Goal: Book appointment/travel/reservation

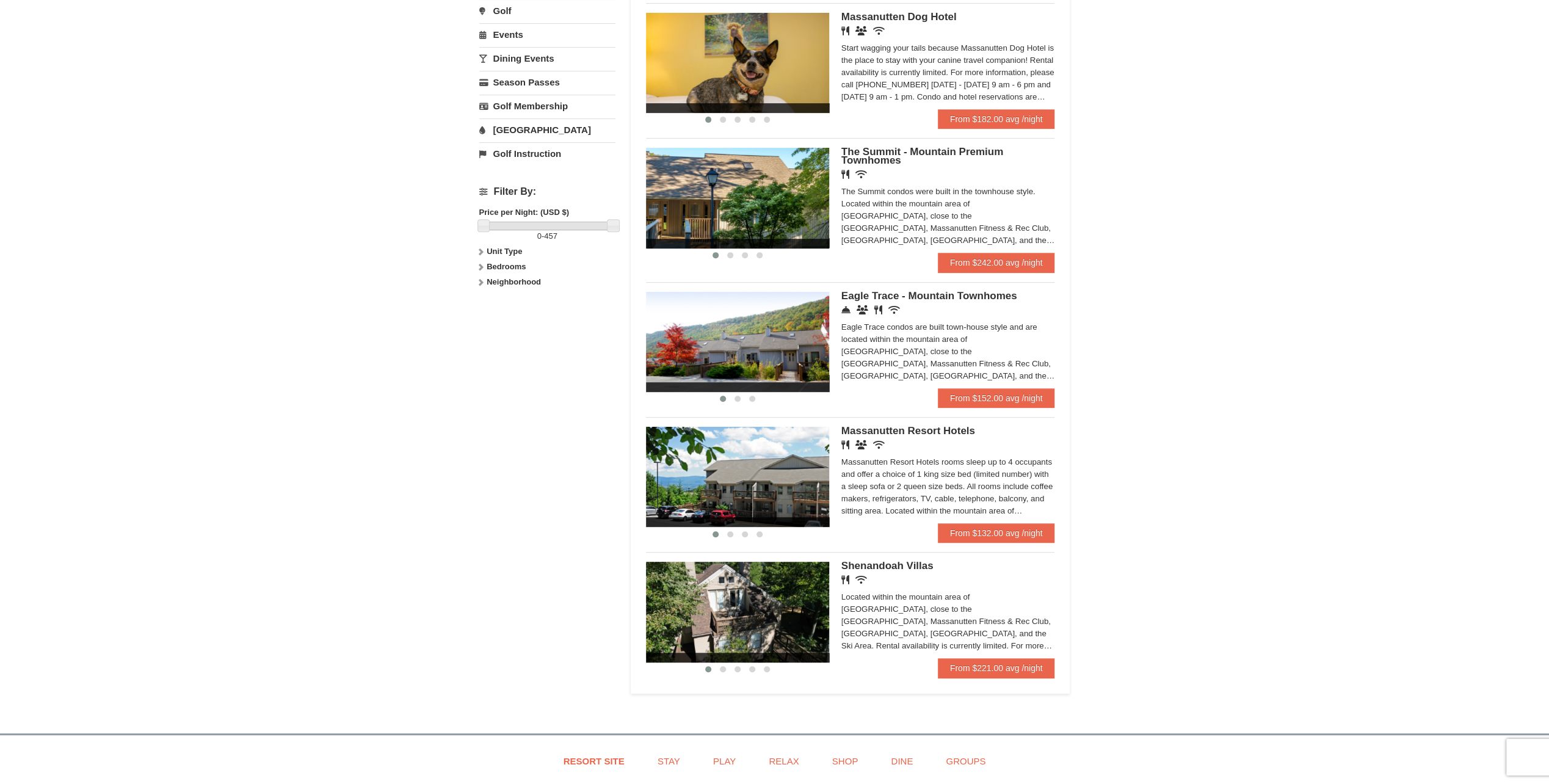
scroll to position [427, 0]
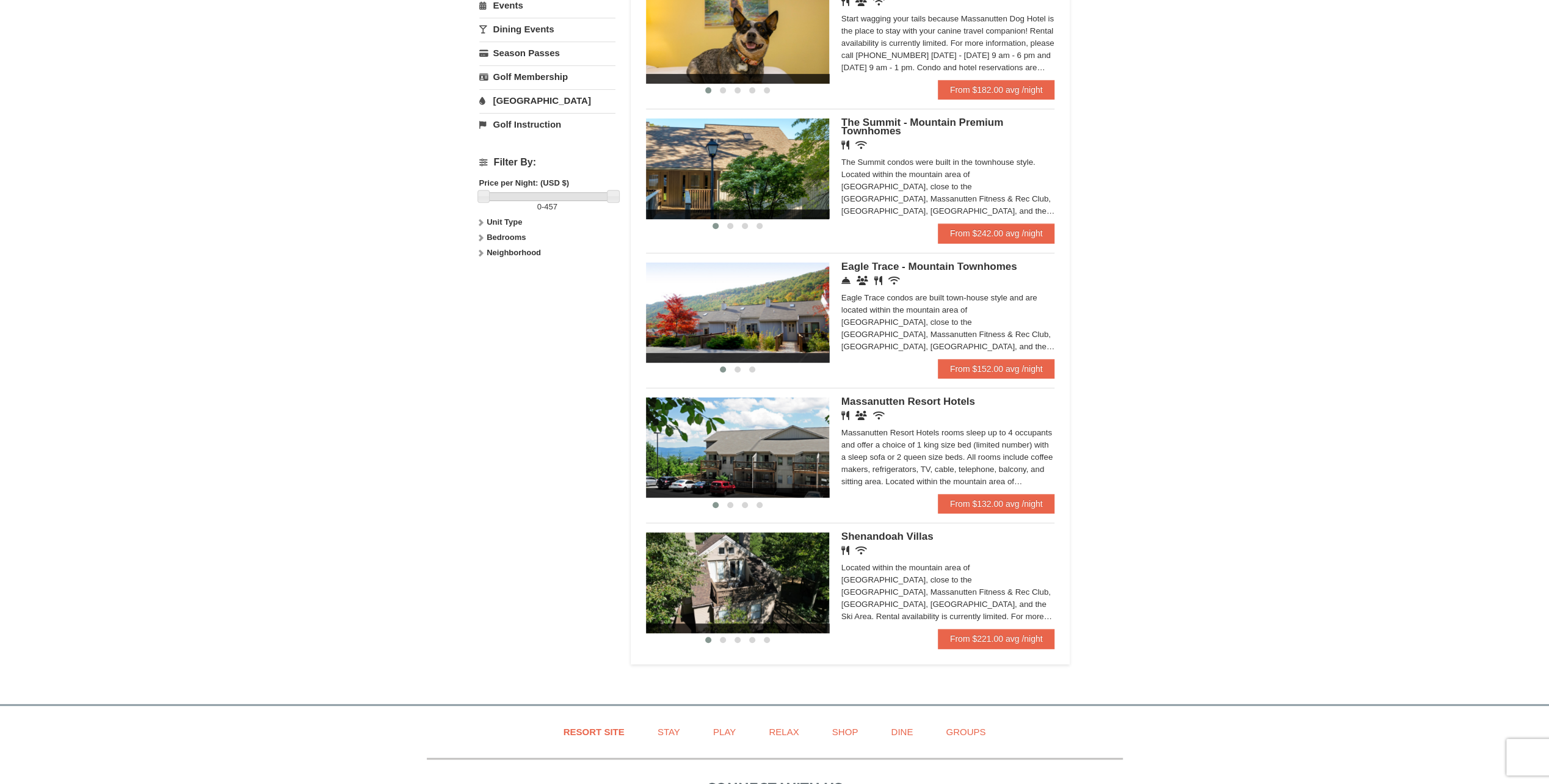
click at [925, 401] on span "Massanutten Resort Hotels" at bounding box center [907, 401] width 134 height 12
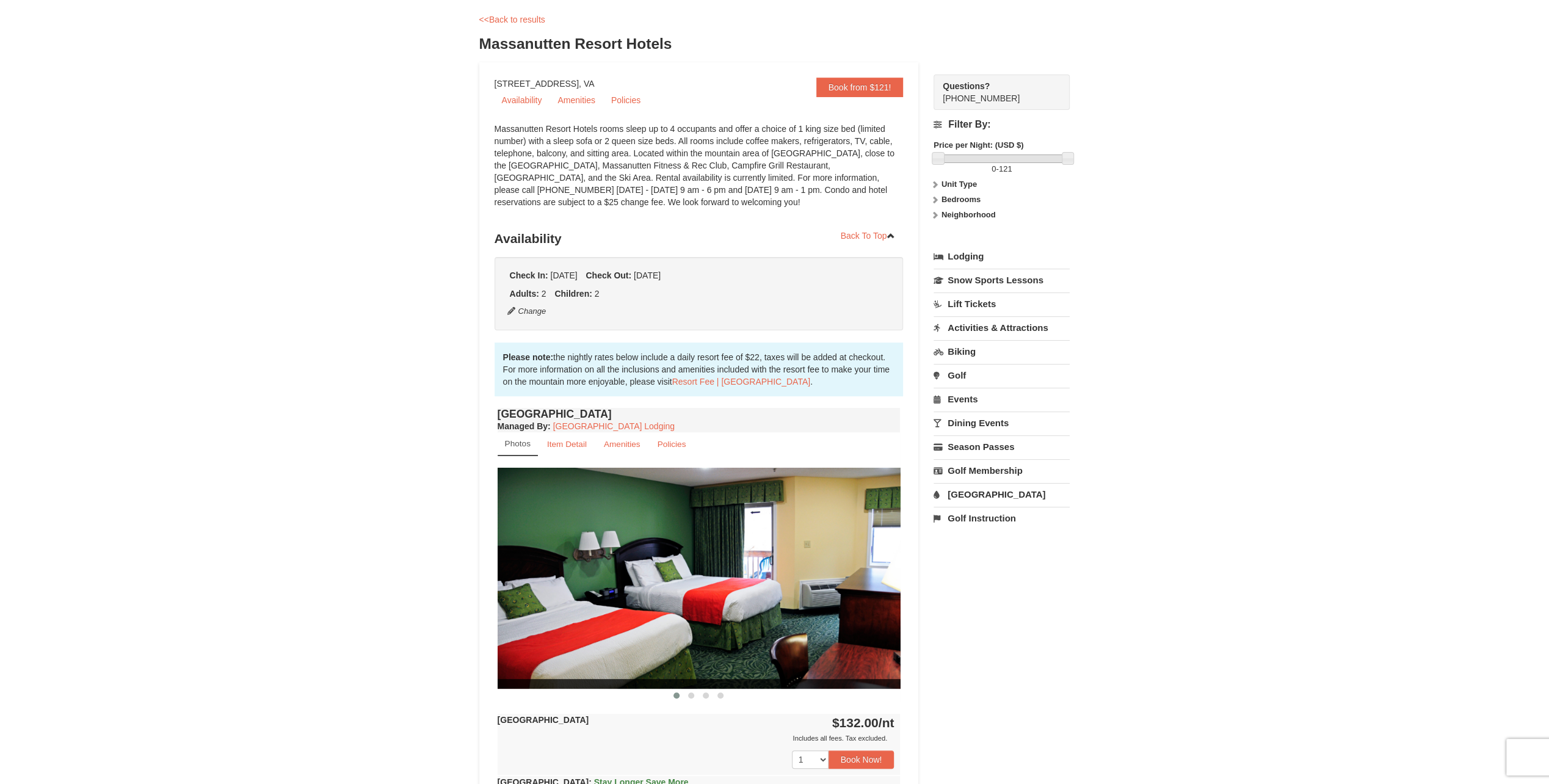
scroll to position [56, 0]
click at [981, 492] on link "[GEOGRAPHIC_DATA]" at bounding box center [1001, 494] width 136 height 23
click at [964, 567] on button "Search" at bounding box center [954, 572] width 42 height 17
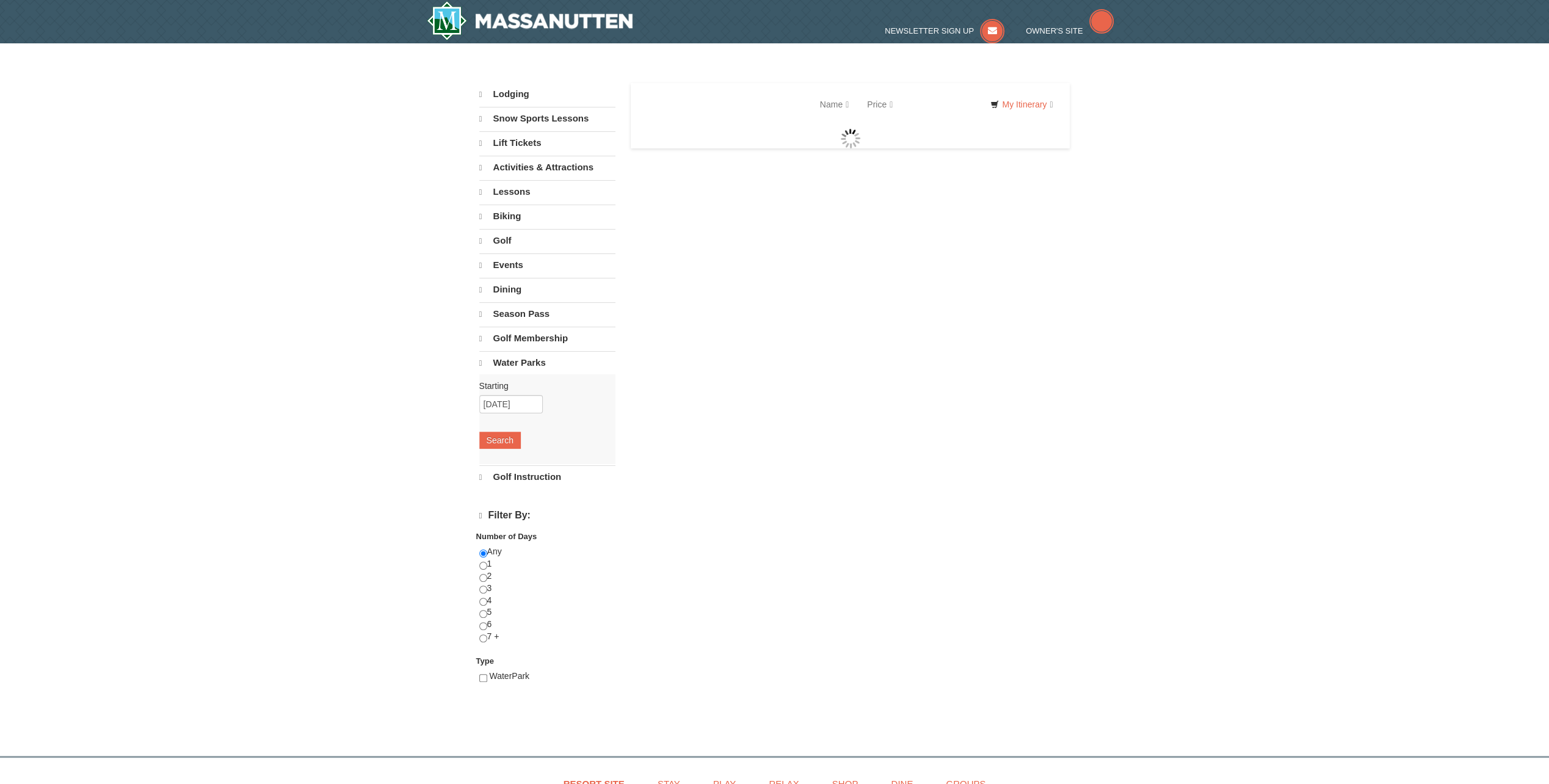
select select "9"
